Goal: Book appointment/travel/reservation

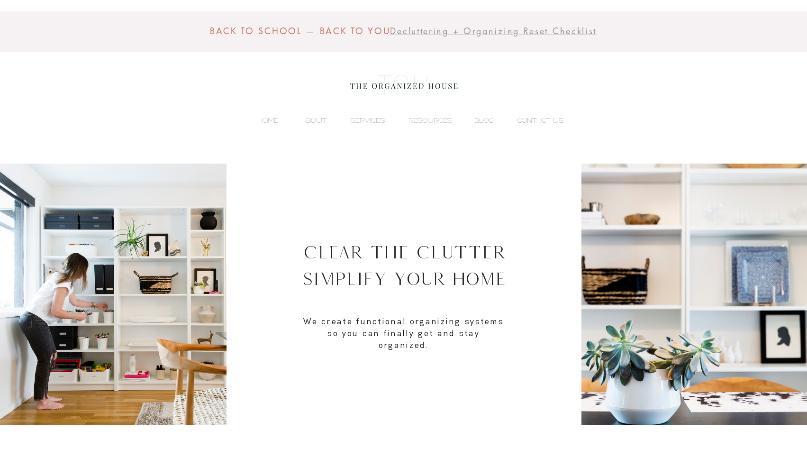
click at [539, 118] on p "CONTACT US" at bounding box center [540, 120] width 56 height 14
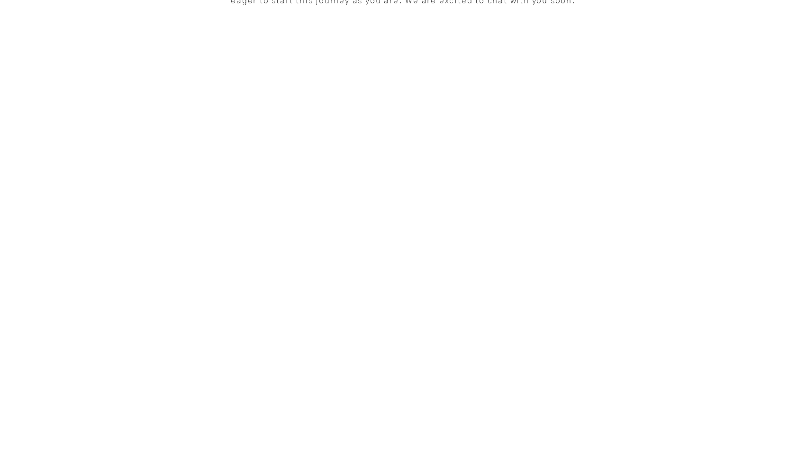
scroll to position [285, 0]
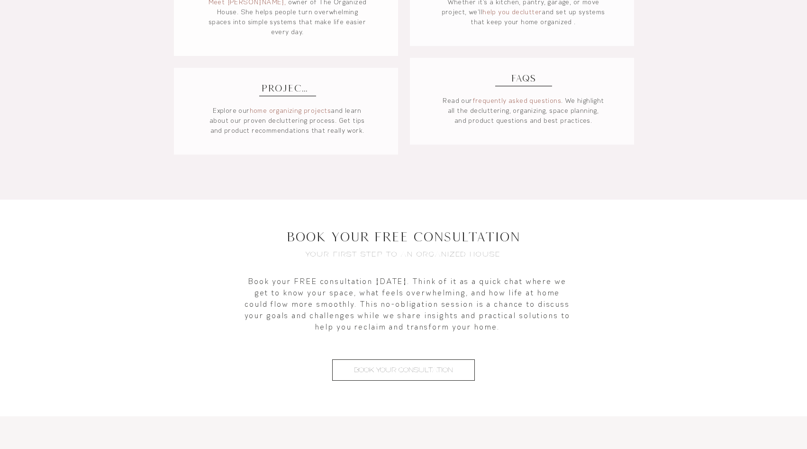
scroll to position [881, 0]
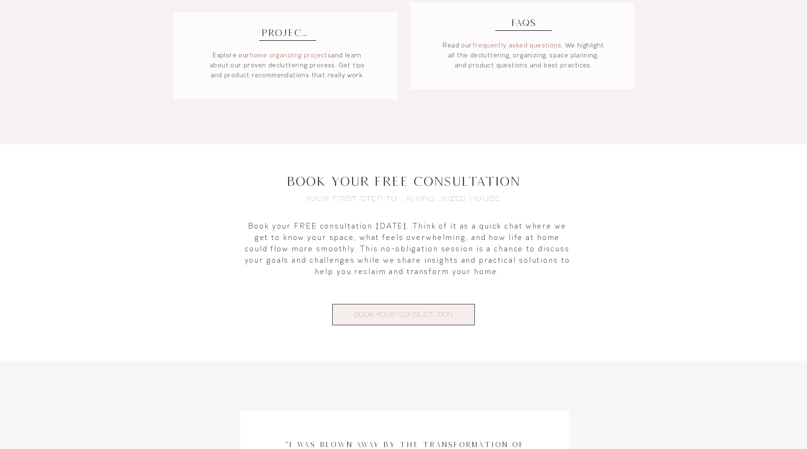
click at [420, 316] on span "BOOK YOUR CONSULTATION" at bounding box center [403, 315] width 99 height 10
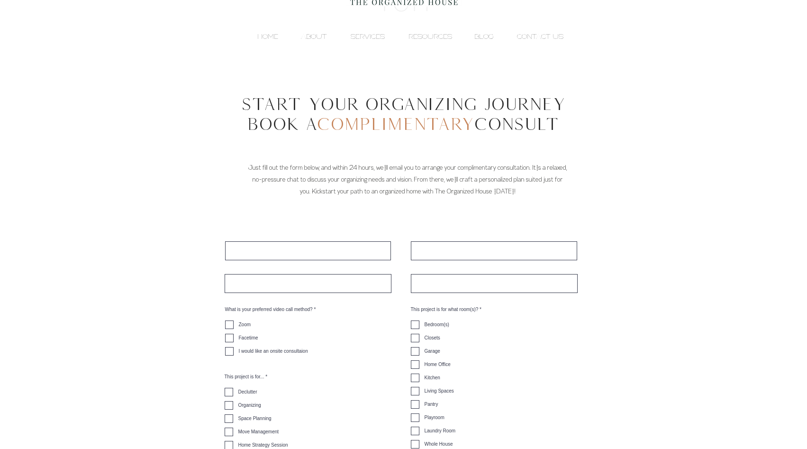
scroll to position [27, 0]
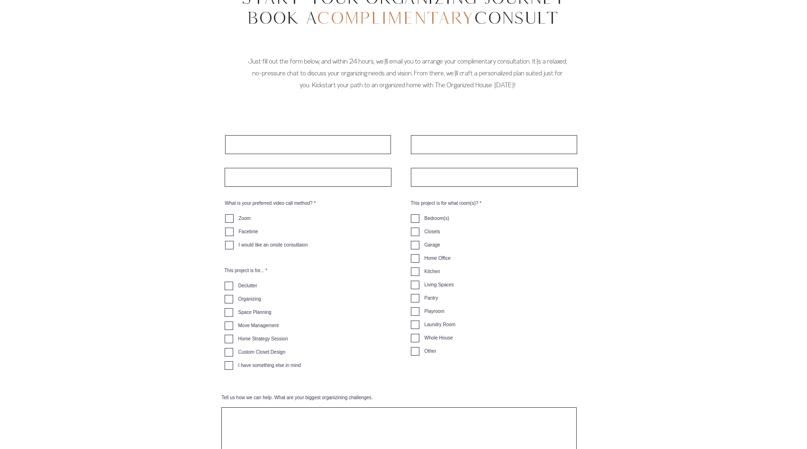
scroll to position [191, 0]
